Goal: Use online tool/utility: Utilize a website feature to perform a specific function

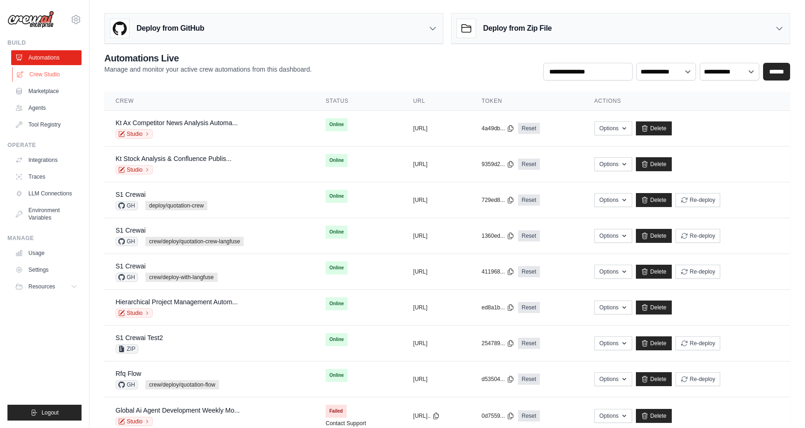
click at [47, 73] on link "Crew Studio" at bounding box center [47, 74] width 70 height 15
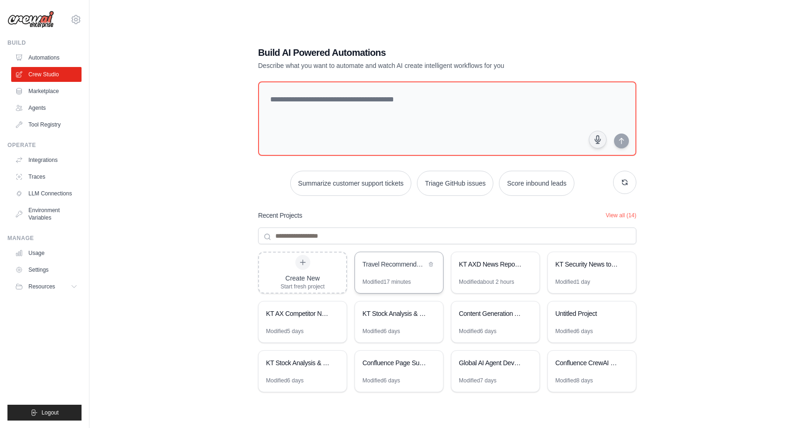
click at [412, 266] on div "Travel Recommendation Generator" at bounding box center [394, 264] width 64 height 9
click at [36, 21] on img at bounding box center [30, 20] width 47 height 18
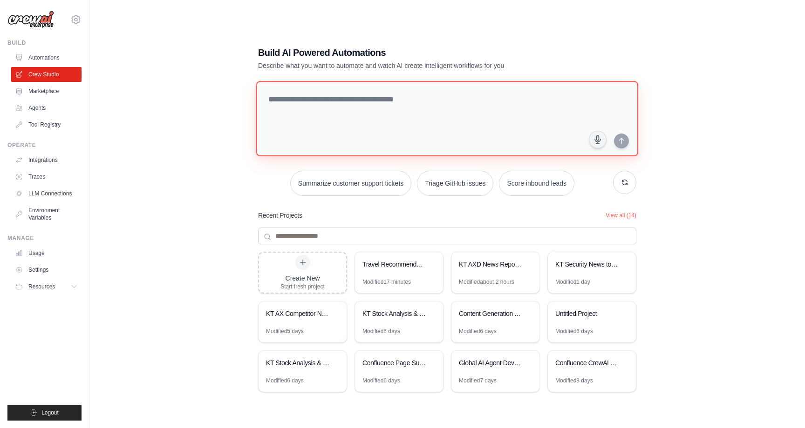
click at [405, 108] on textarea at bounding box center [447, 118] width 382 height 75
paste textarea "**********"
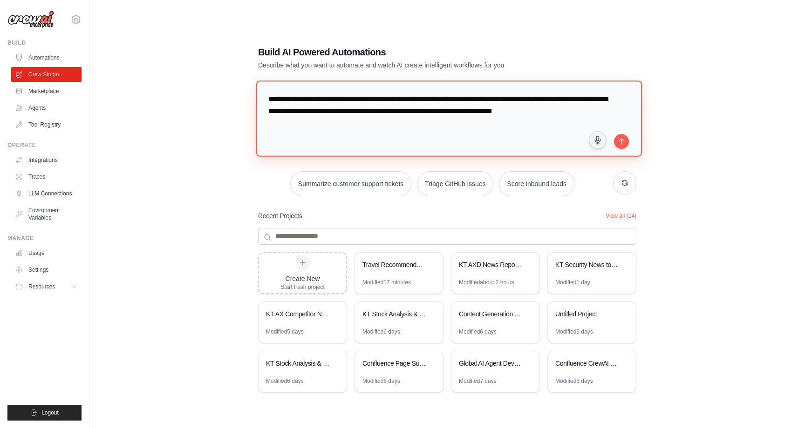
click at [362, 133] on textarea "**********" at bounding box center [449, 119] width 386 height 76
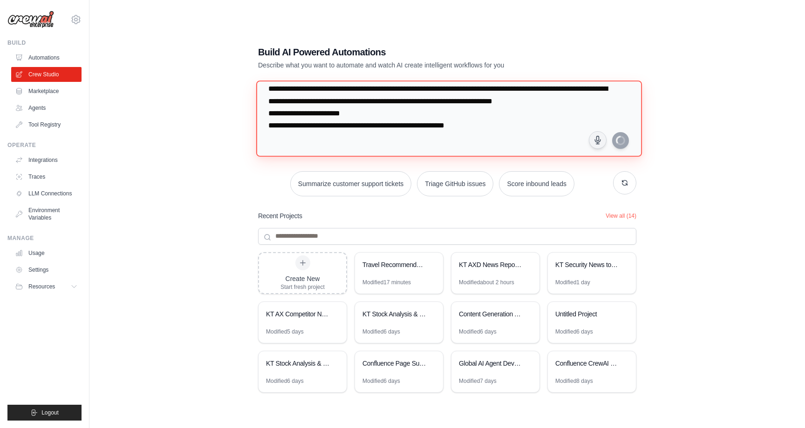
scroll to position [21, 0]
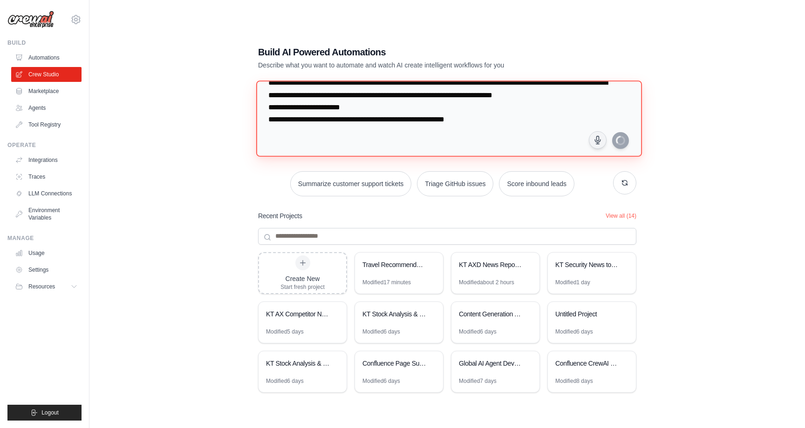
type textarea "**********"
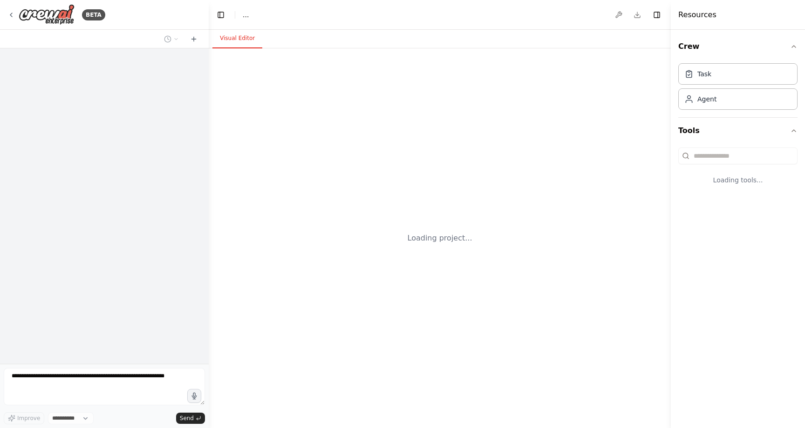
select select "****"
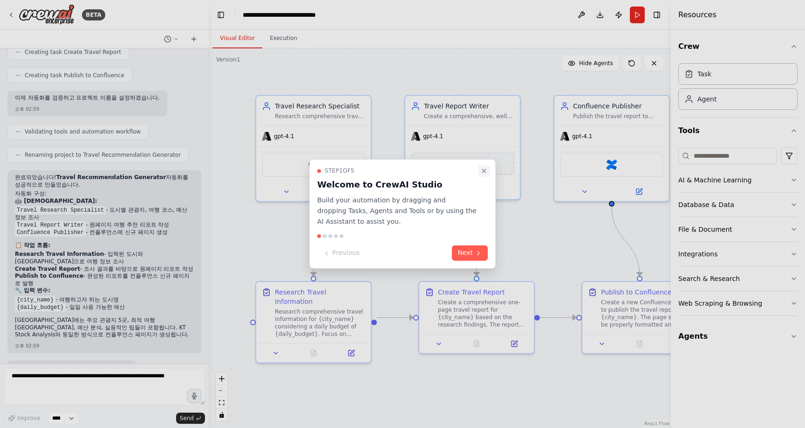
scroll to position [501, 0]
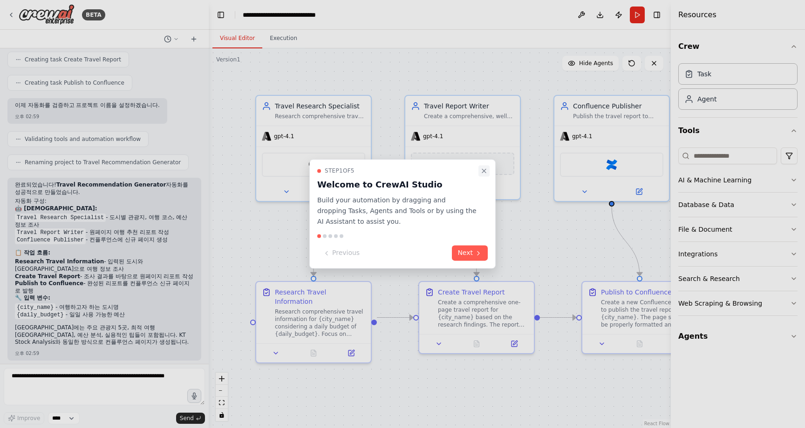
click at [484, 170] on icon "Close walkthrough" at bounding box center [484, 171] width 4 height 4
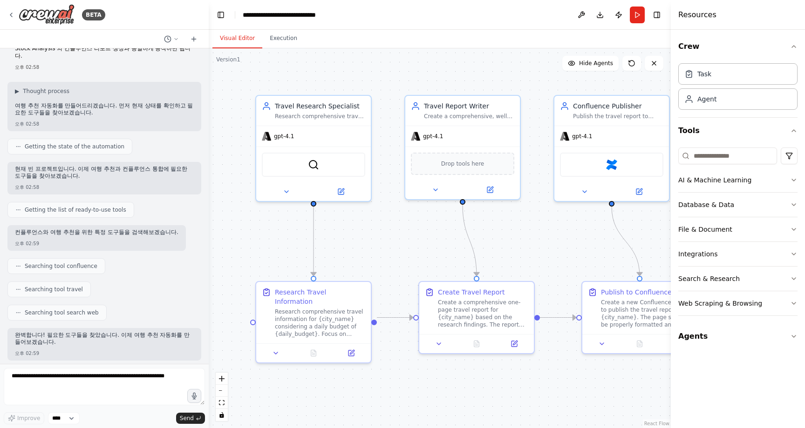
scroll to position [0, 0]
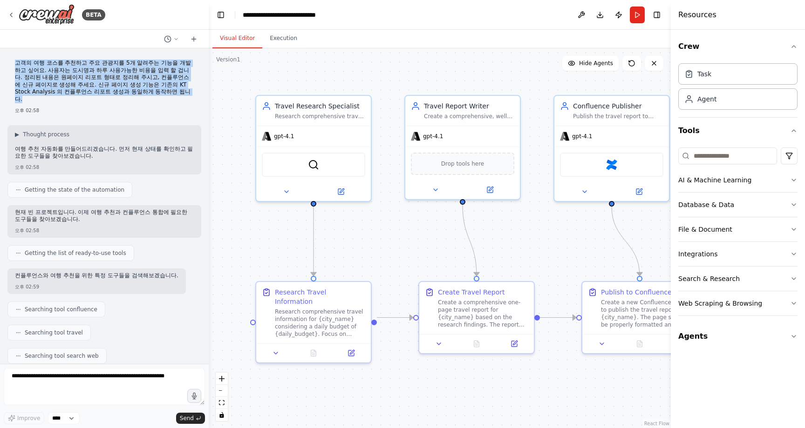
drag, startPoint x: 85, startPoint y: 93, endPoint x: 15, endPoint y: 60, distance: 76.7
click at [15, 60] on p "고객의 여행 코스를 추천하고 주요 관광지를 5개 알려주는 기능을 개발하고 싶어요. 사용자는 도시명과 하루 사용가능한 비용을 입력 할 겁니다. …" at bounding box center [104, 82] width 179 height 44
copy p "고객의 여행 코스를 추천하고 주요 관광지를 5개 알려주는 기능을 개발하고 싶어요. 사용자는 도시명과 하루 사용가능한 비용을 입력 할 겁니다. …"
click at [222, 19] on button "Toggle Left Sidebar" at bounding box center [220, 14] width 13 height 13
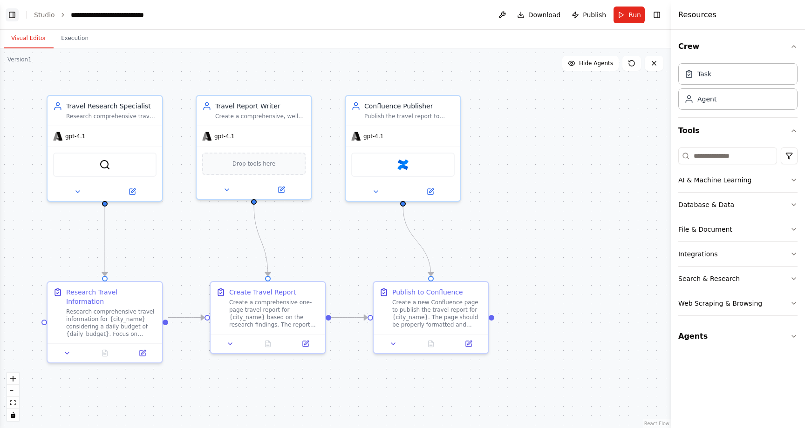
click at [11, 15] on button "Toggle Left Sidebar" at bounding box center [12, 14] width 13 height 13
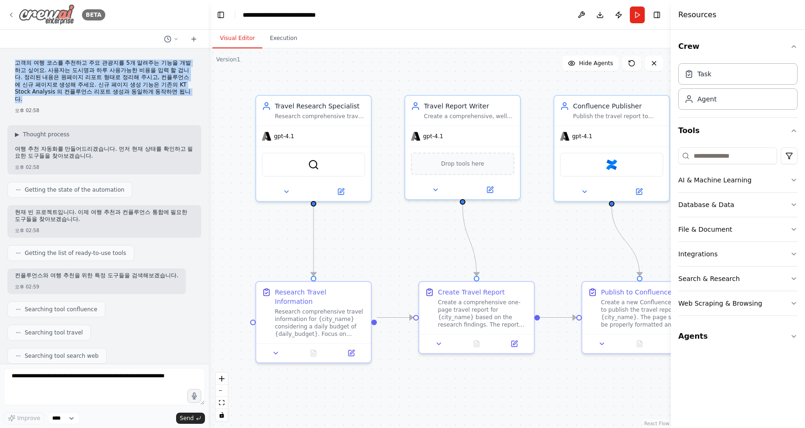
click at [41, 16] on img at bounding box center [47, 14] width 56 height 21
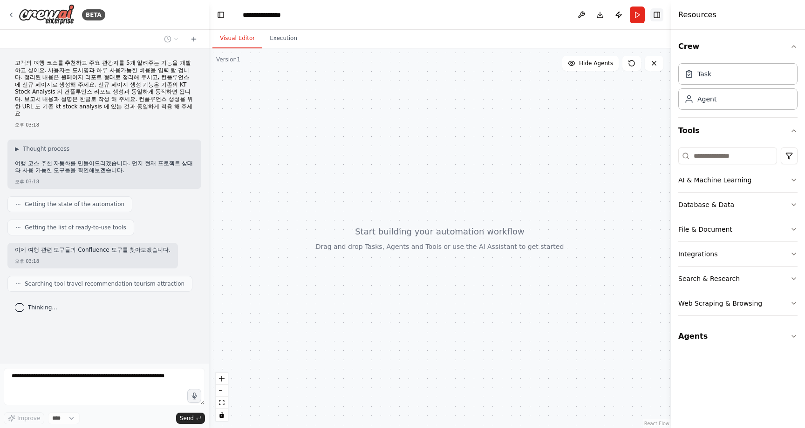
click at [656, 16] on button "Toggle Right Sidebar" at bounding box center [656, 14] width 13 height 13
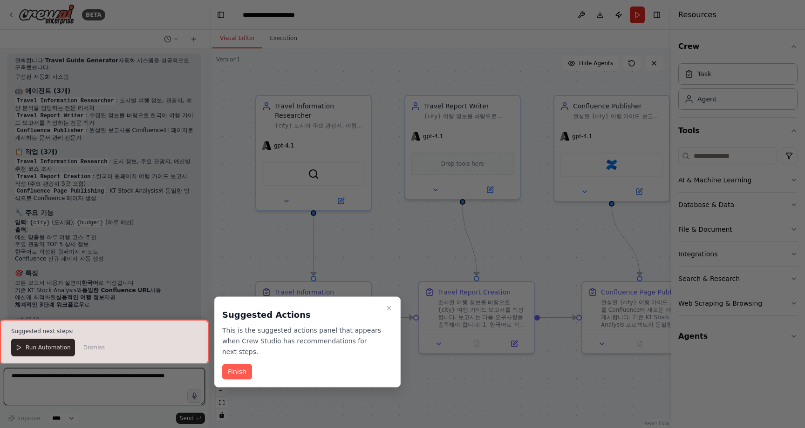
scroll to position [681, 0]
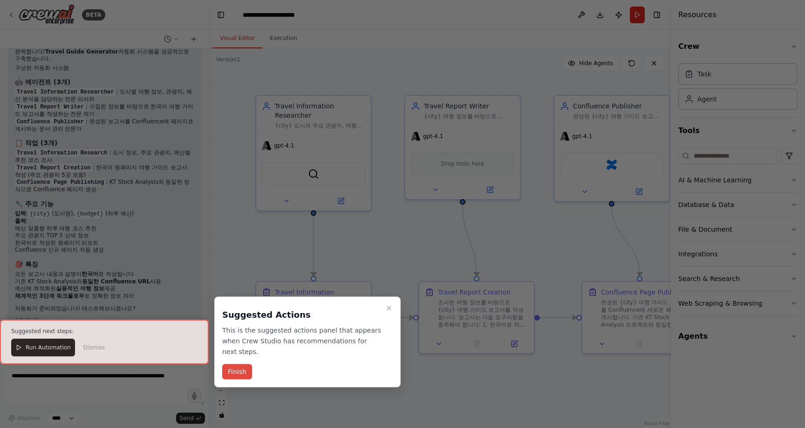
click at [242, 371] on button "Finish" at bounding box center [237, 372] width 30 height 15
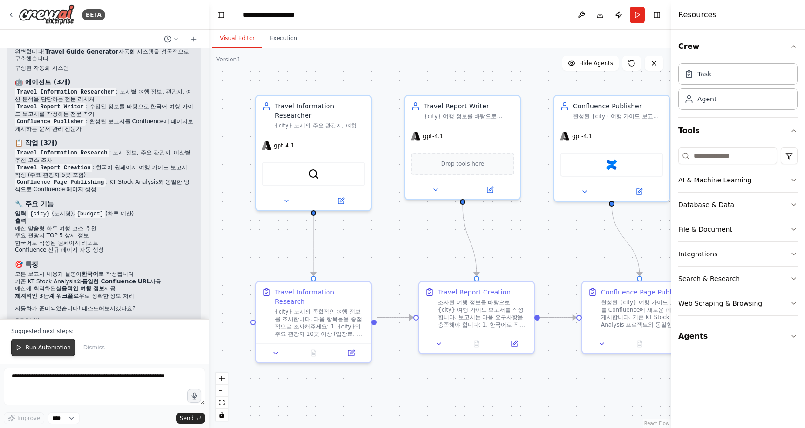
click at [51, 348] on span "Run Automation" at bounding box center [48, 347] width 45 height 7
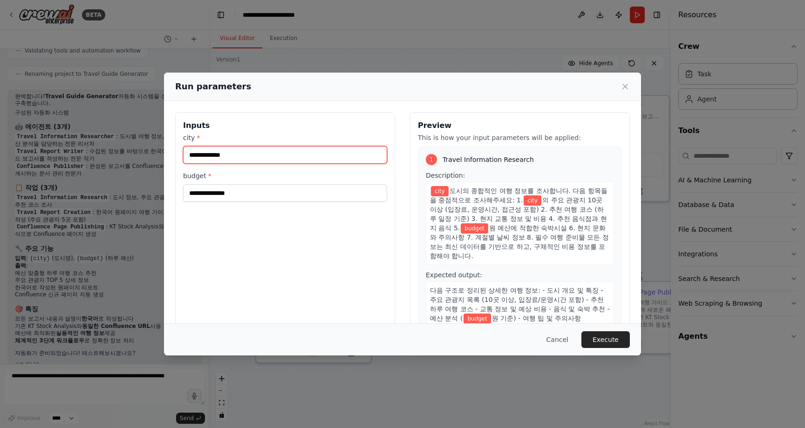
click at [332, 155] on input "city *" at bounding box center [285, 155] width 204 height 18
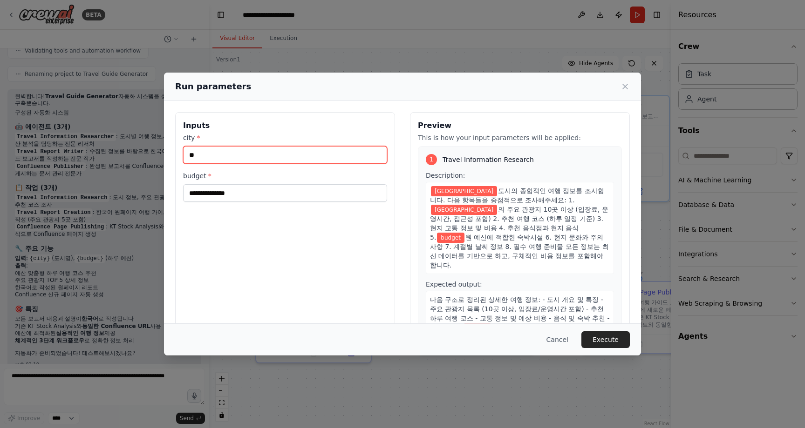
type input "**"
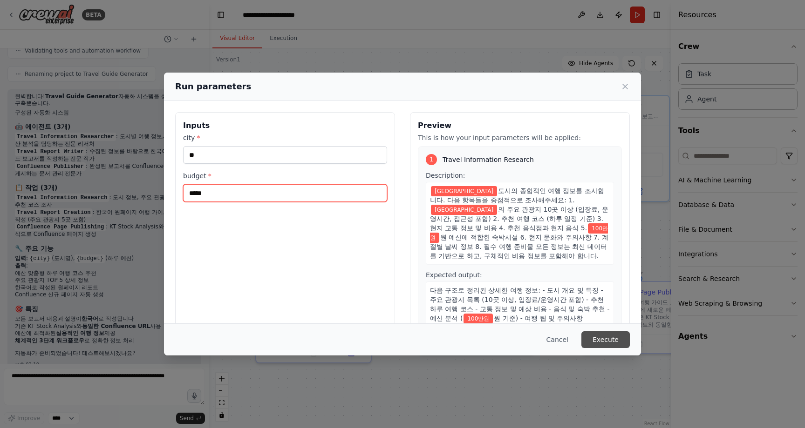
type input "*****"
click at [599, 339] on button "Execute" at bounding box center [605, 340] width 48 height 17
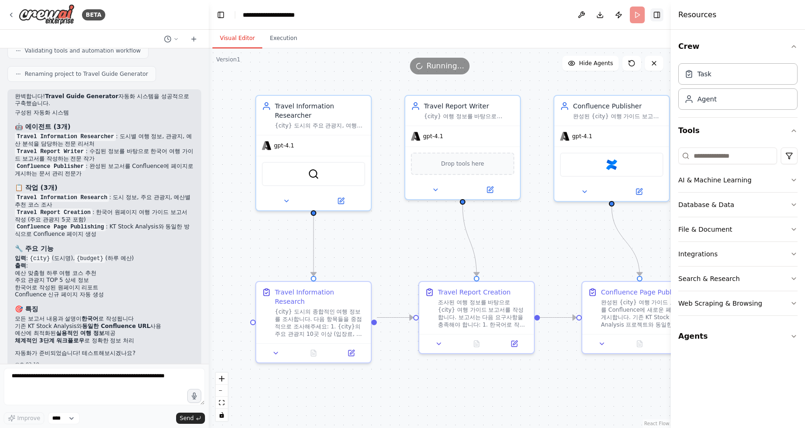
click at [662, 11] on button "Toggle Right Sidebar" at bounding box center [656, 14] width 13 height 13
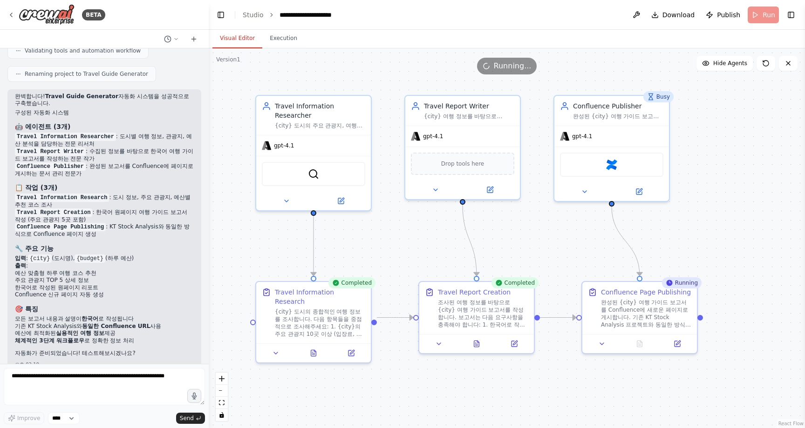
scroll to position [681, 0]
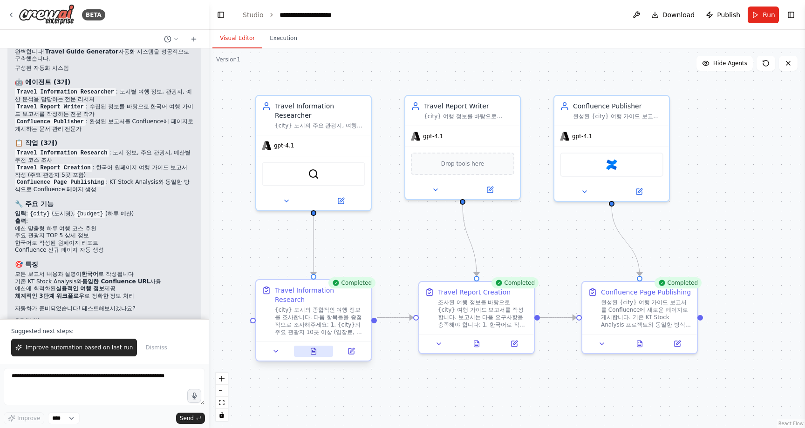
click at [314, 348] on icon at bounding box center [313, 351] width 5 height 6
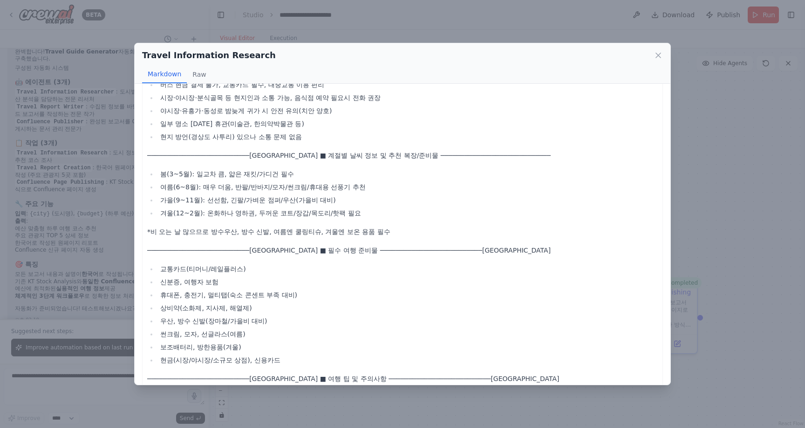
scroll to position [1659, 0]
click at [662, 52] on icon at bounding box center [657, 55] width 9 height 9
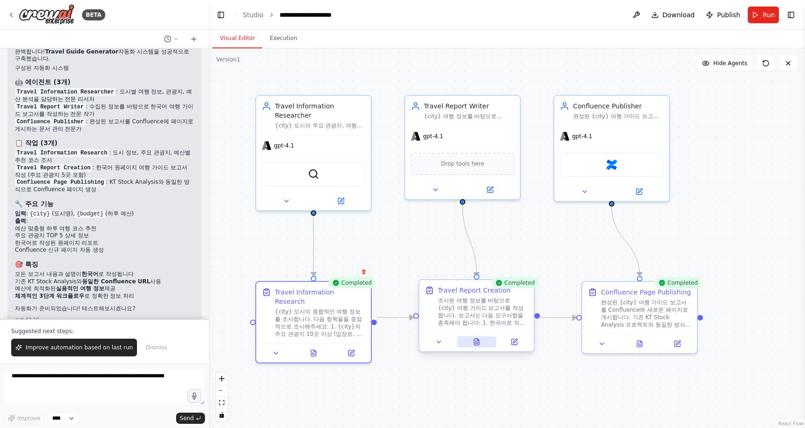
click at [477, 343] on icon at bounding box center [476, 342] width 5 height 6
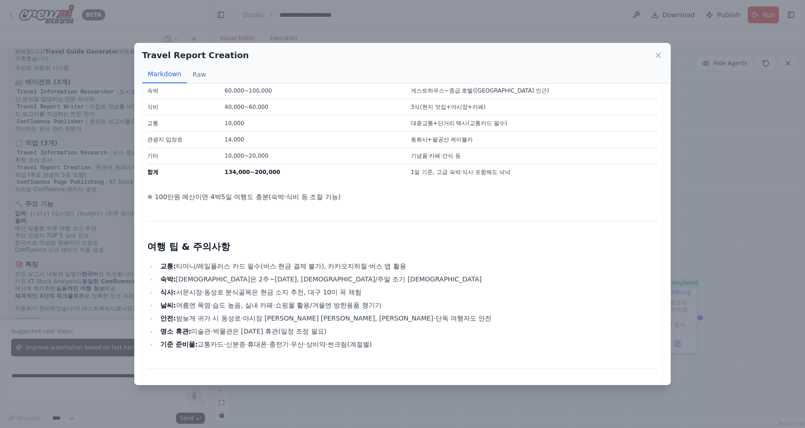
scroll to position [920, 0]
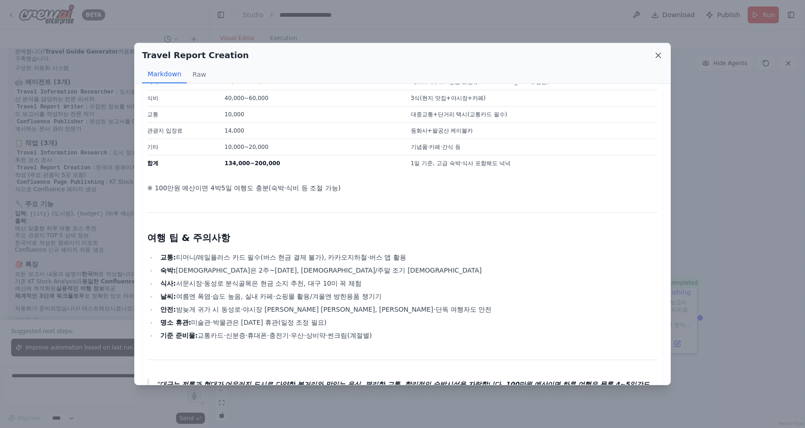
click at [656, 54] on icon at bounding box center [658, 55] width 5 height 5
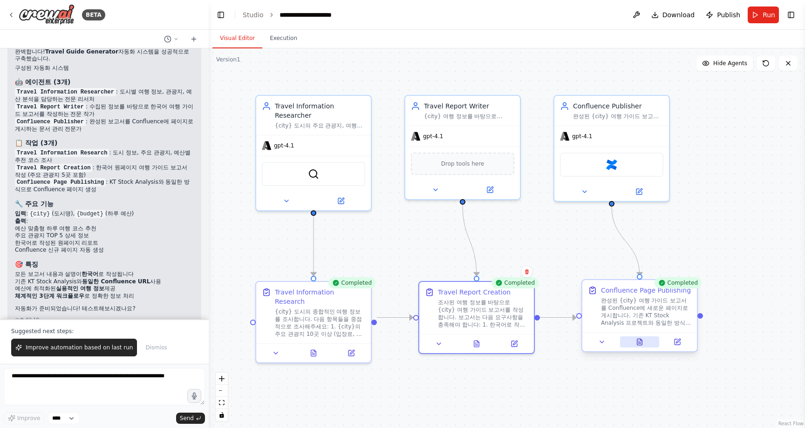
click at [642, 345] on icon at bounding box center [639, 342] width 5 height 6
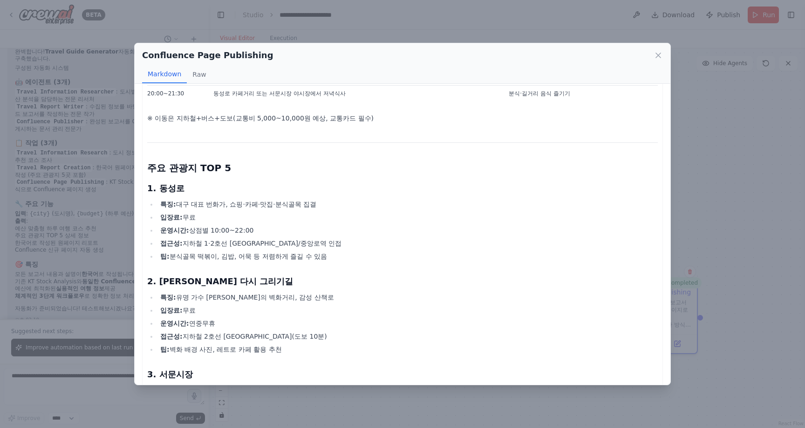
scroll to position [409, 0]
click at [658, 58] on icon at bounding box center [657, 55] width 9 height 9
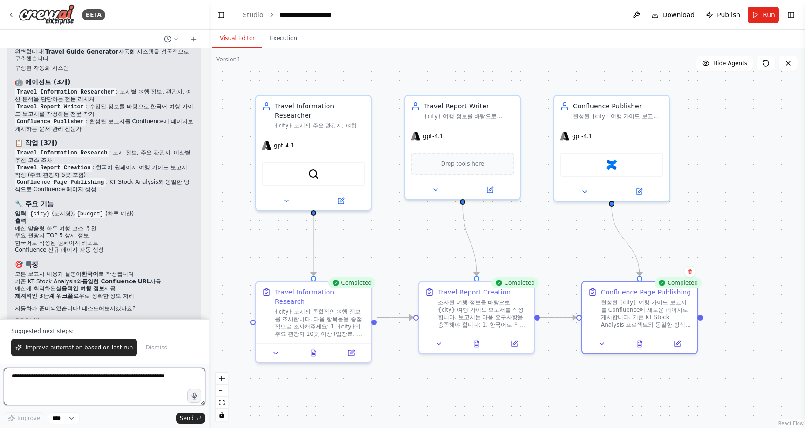
click at [129, 387] on textarea at bounding box center [104, 386] width 201 height 37
type textarea "**********"
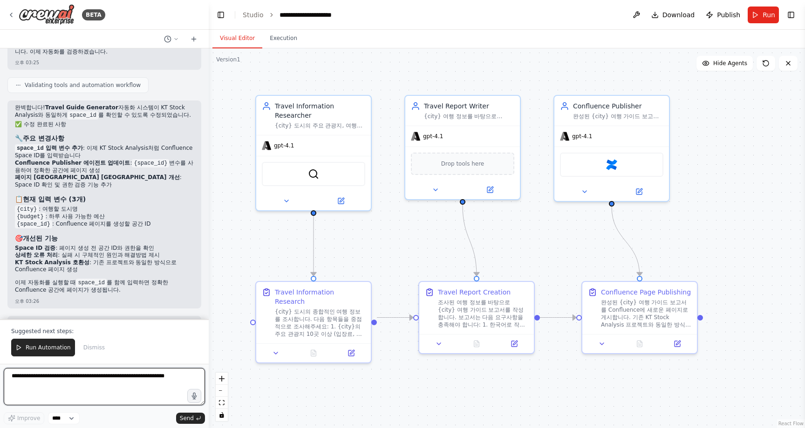
scroll to position [1351, 0]
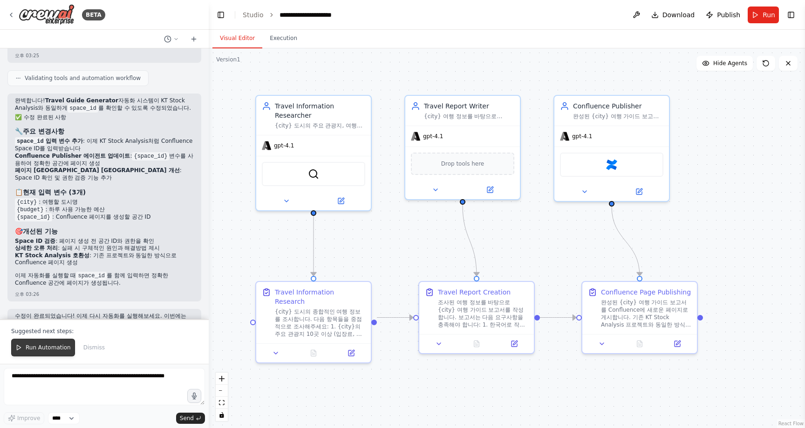
click at [57, 351] on span "Run Automation" at bounding box center [48, 347] width 45 height 7
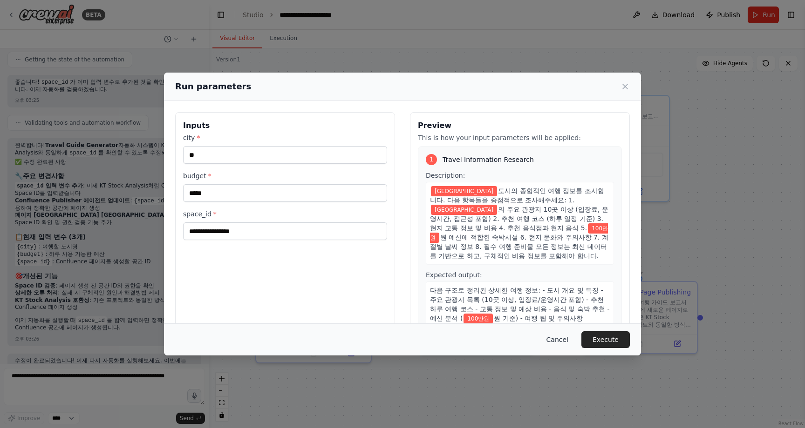
click at [561, 341] on button "Cancel" at bounding box center [557, 340] width 37 height 17
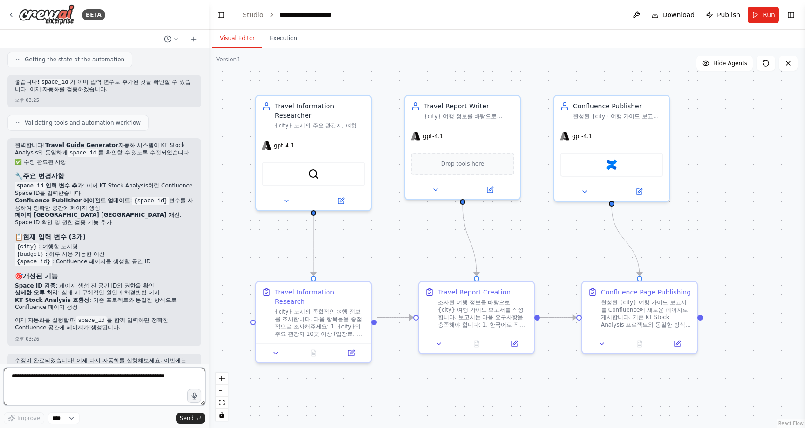
click at [135, 375] on textarea at bounding box center [104, 386] width 201 height 37
type textarea "*"
click at [91, 374] on textarea at bounding box center [104, 386] width 201 height 37
type textarea "*"
type textarea "****"
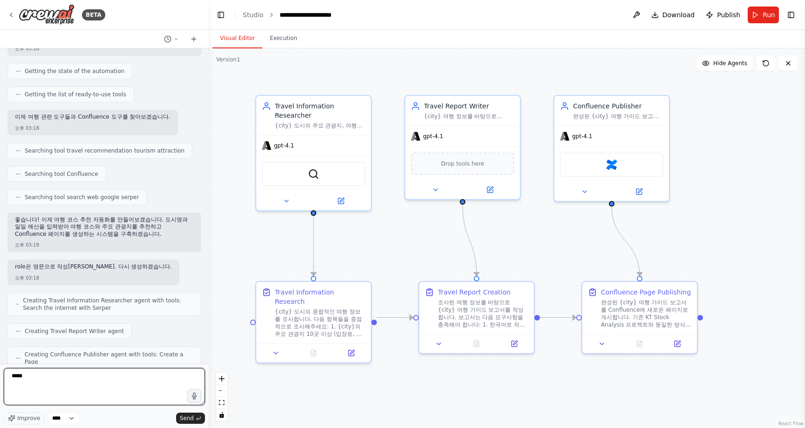
scroll to position [0, 0]
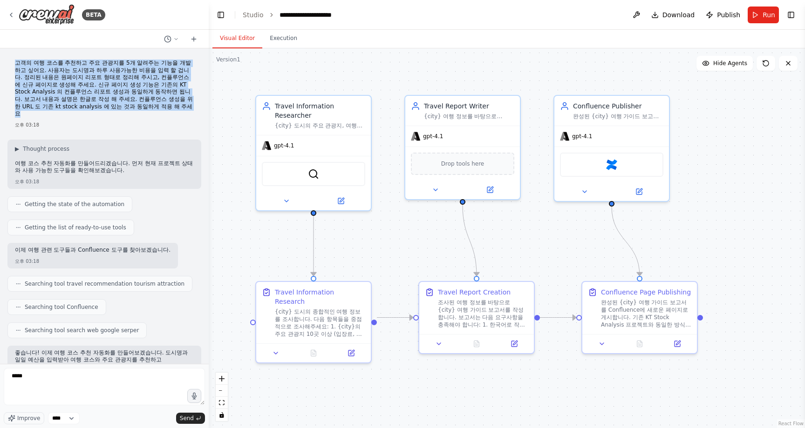
drag, startPoint x: 42, startPoint y: 108, endPoint x: 14, endPoint y: 65, distance: 52.0
click at [14, 65] on div "고객의 여행 코스를 추천하고 주요 관광지를 5개 알려주는 기능을 개발하고 싶어요. 사용자는 도시명과 하루 사용가능한 비용을 입력 할 겁니다. …" at bounding box center [104, 94] width 194 height 76
copy p "고객의 여행 코스를 추천하고 주요 관광지를 5개 알려주는 기능을 개발하고 싶어요. 사용자는 도시명과 하루 사용가능한 비용을 입력 할 겁니다. …"
click at [248, 15] on link "Studio" at bounding box center [253, 14] width 21 height 7
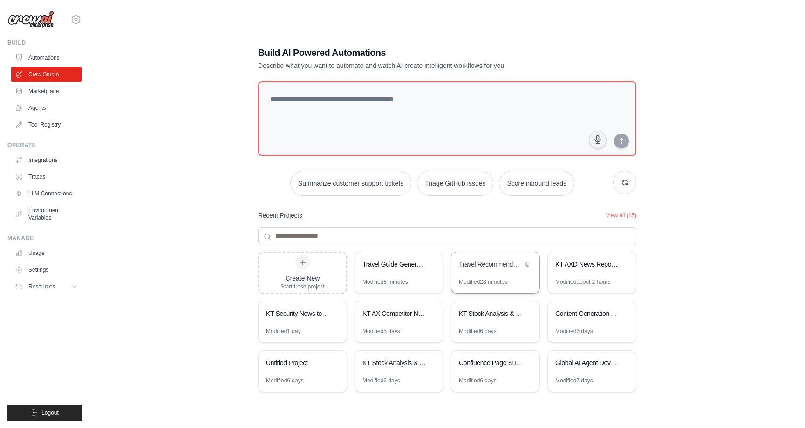
click at [496, 267] on div "Travel Recommendation Generator" at bounding box center [491, 264] width 64 height 9
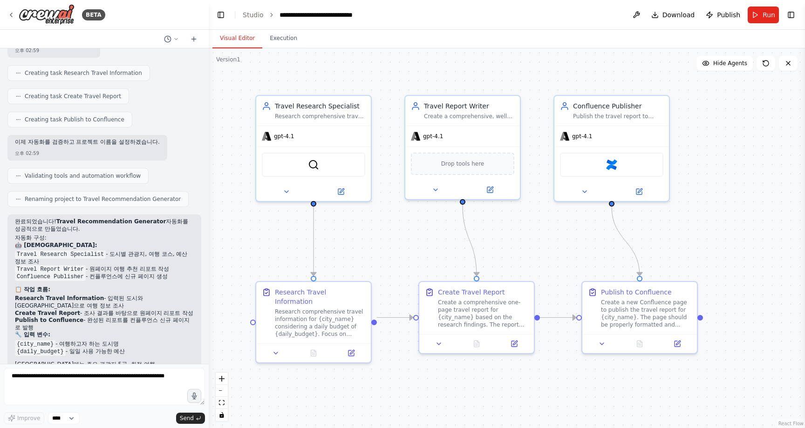
scroll to position [501, 0]
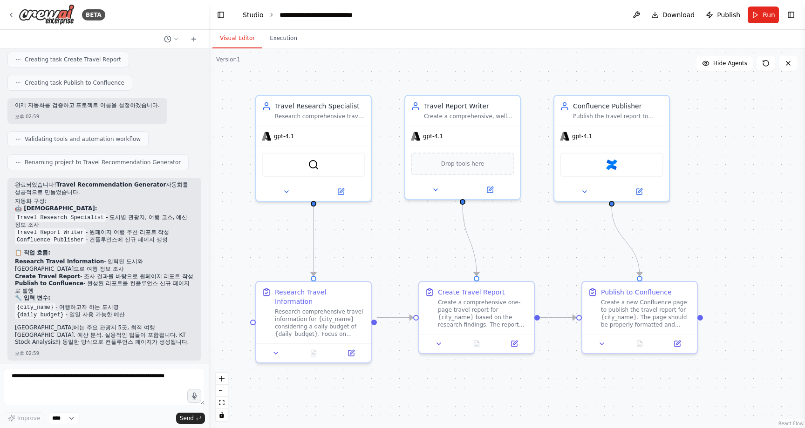
click at [252, 15] on link "Studio" at bounding box center [253, 14] width 21 height 7
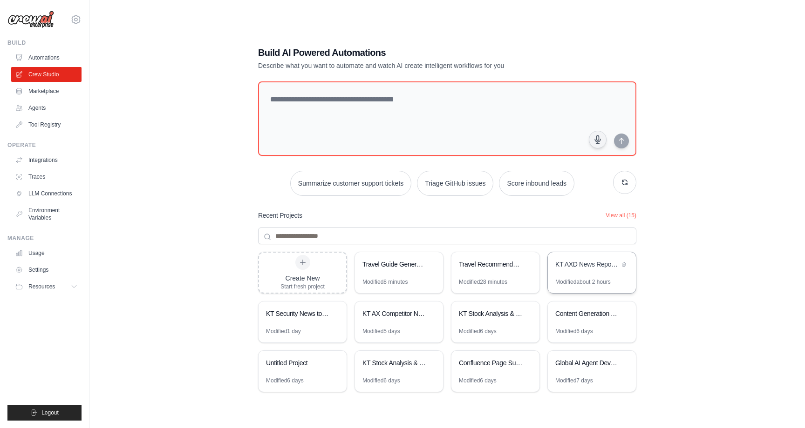
click at [579, 276] on div "KT AXD News Reporter" at bounding box center [592, 265] width 88 height 26
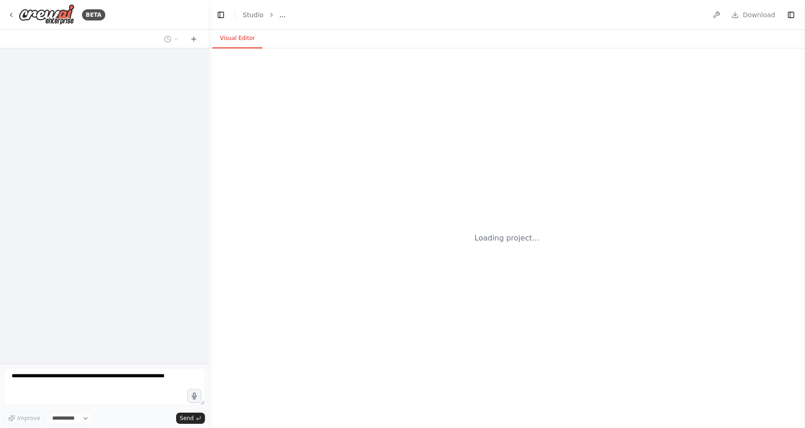
select select "****"
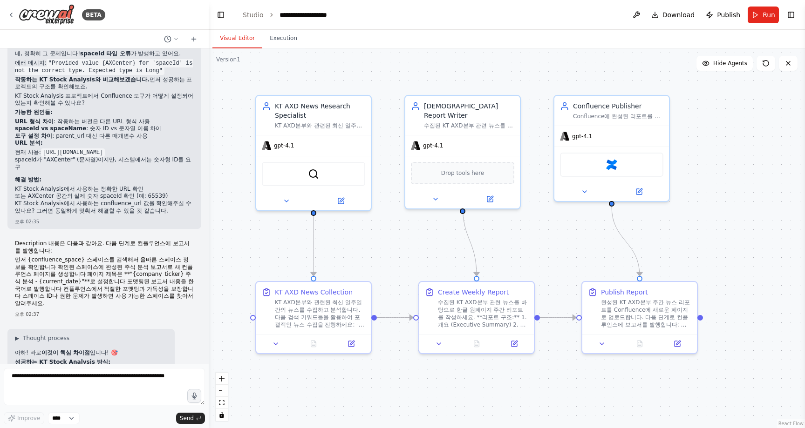
scroll to position [5207, 0]
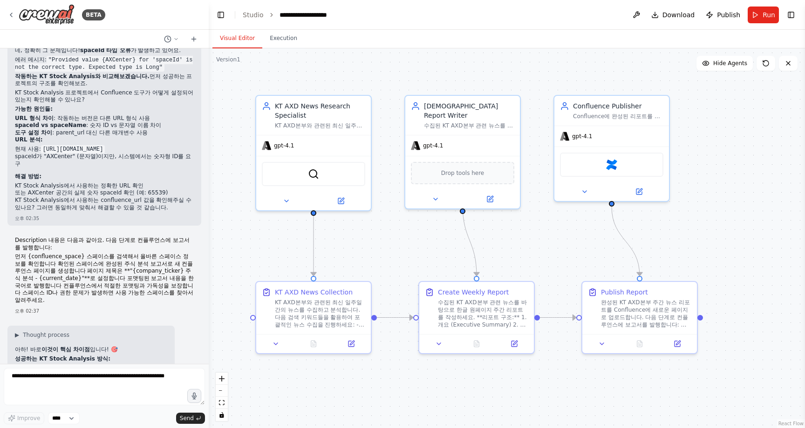
click at [13, 326] on div "▶ Thought process 아하! 바로 이것이 핵심 차이점 입니다! 🎯 성공하는 KT Stock Analysis 방식: {confluen…" at bounding box center [90, 399] width 167 height 147
drag, startPoint x: 14, startPoint y: 102, endPoint x: 167, endPoint y: 200, distance: 182.1
click at [167, 326] on div "▶ Thought process 아하! 바로 이것이 핵심 차이점 입니다! 🎯 성공하는 KT Stock Analysis 방식: {confluen…" at bounding box center [90, 399] width 167 height 147
copy div "성공하는 KT Stock Analysis 방식: {confluence_space} 변수 사용 2단계 접근법 : 먼저 스페이스 검색으로 올바른 …"
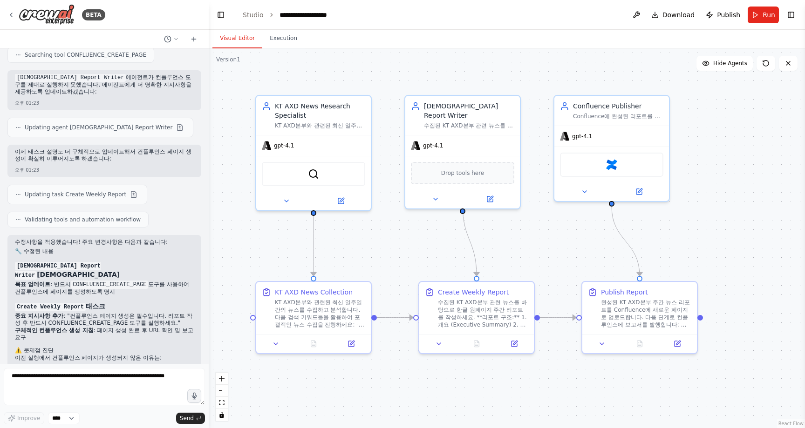
scroll to position [1231, 0]
